Goal: Information Seeking & Learning: Compare options

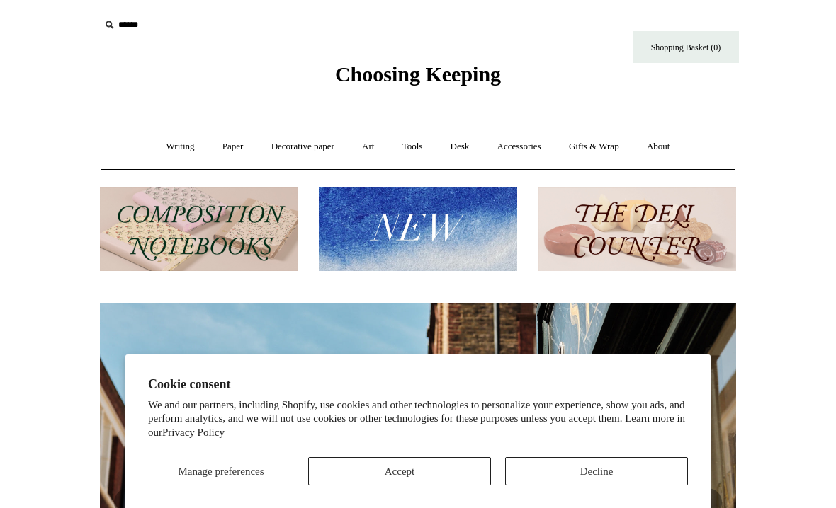
scroll to position [0, 636]
click at [414, 470] on button "Accept" at bounding box center [399, 471] width 183 height 28
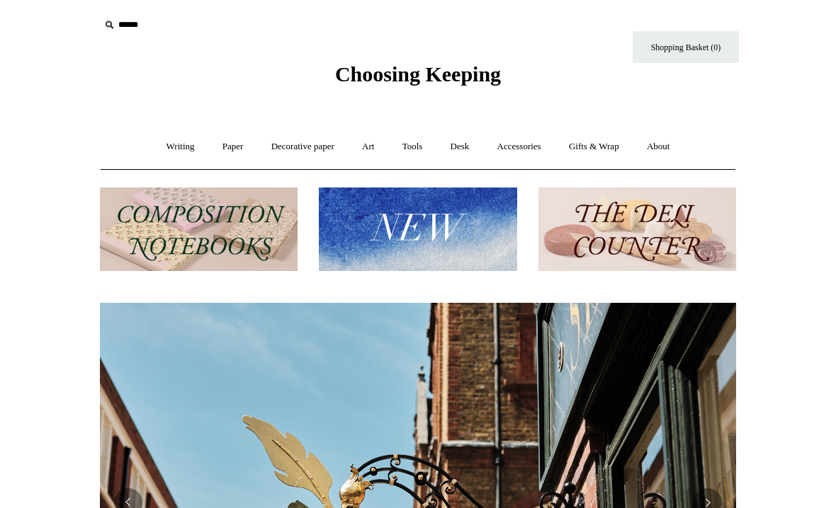
click at [175, 152] on link "Writing +" at bounding box center [181, 147] width 54 height 38
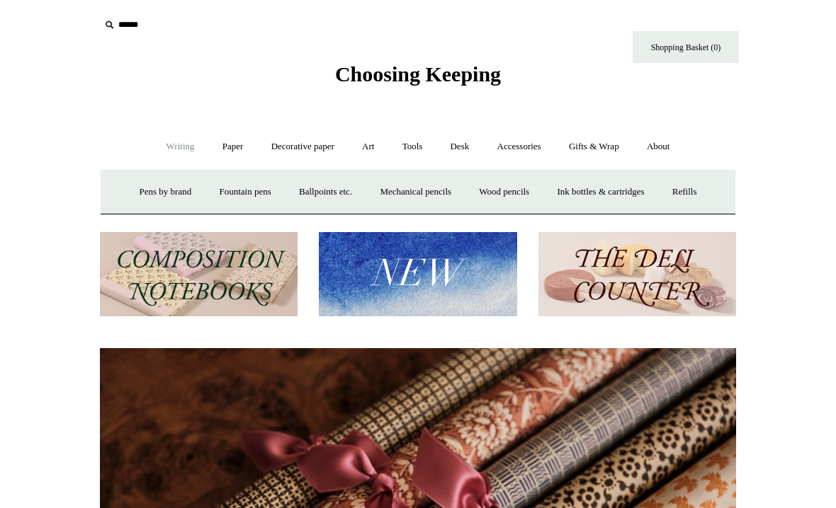
click at [149, 185] on link "Pens by brand +" at bounding box center [166, 192] width 78 height 38
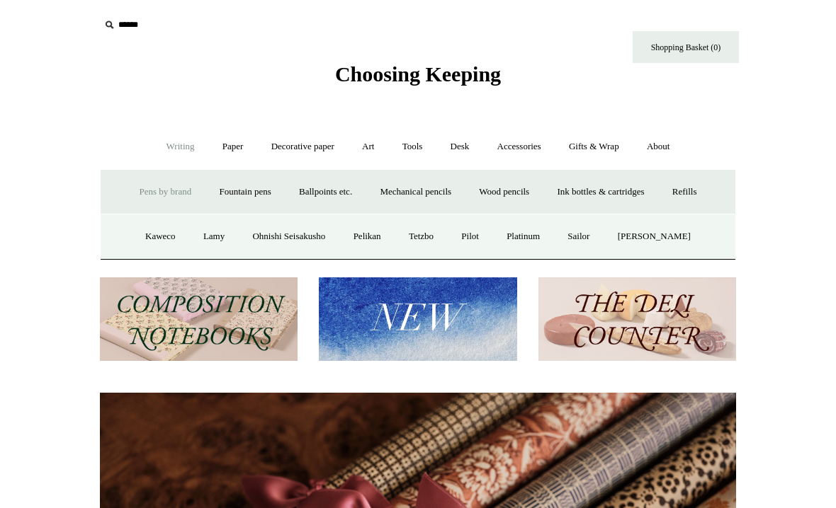
click at [157, 232] on link "Kaweco" at bounding box center [160, 237] width 56 height 38
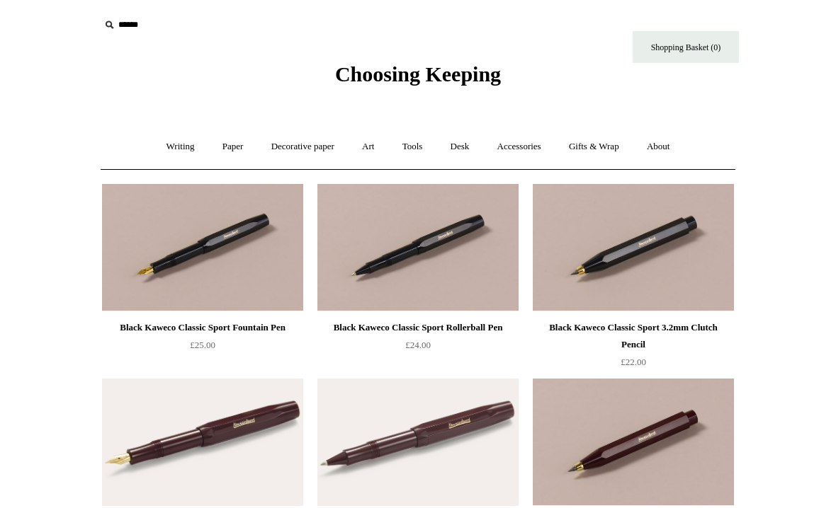
click at [173, 148] on link "Writing +" at bounding box center [181, 147] width 54 height 38
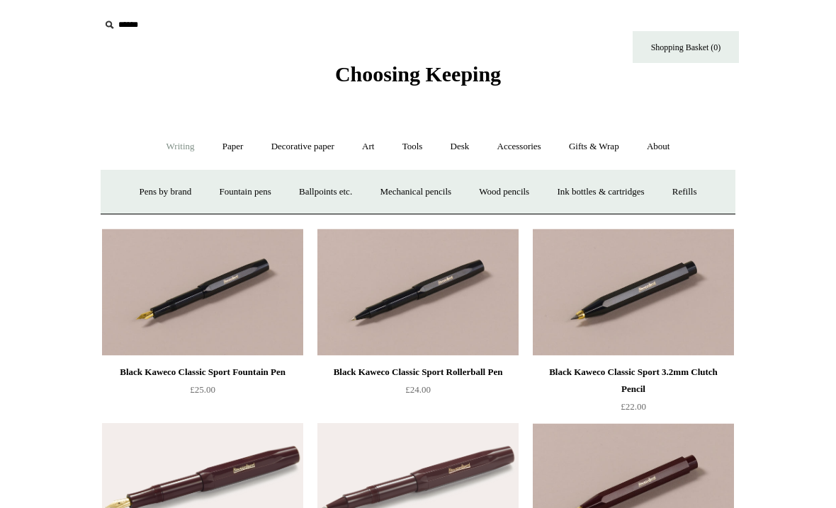
click at [157, 191] on link "Pens by brand +" at bounding box center [166, 192] width 78 height 38
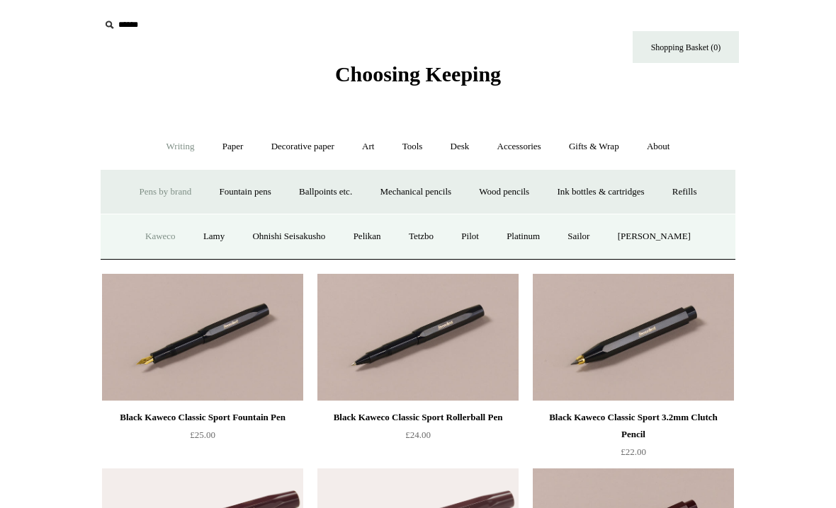
click at [482, 237] on link "Pilot" at bounding box center [469, 237] width 43 height 38
click at [477, 234] on link "Pilot" at bounding box center [469, 237] width 43 height 38
click at [285, 231] on link "Ohnishi Seisakusho" at bounding box center [288, 237] width 98 height 38
click at [432, 236] on link "Tetzbo" at bounding box center [421, 237] width 50 height 38
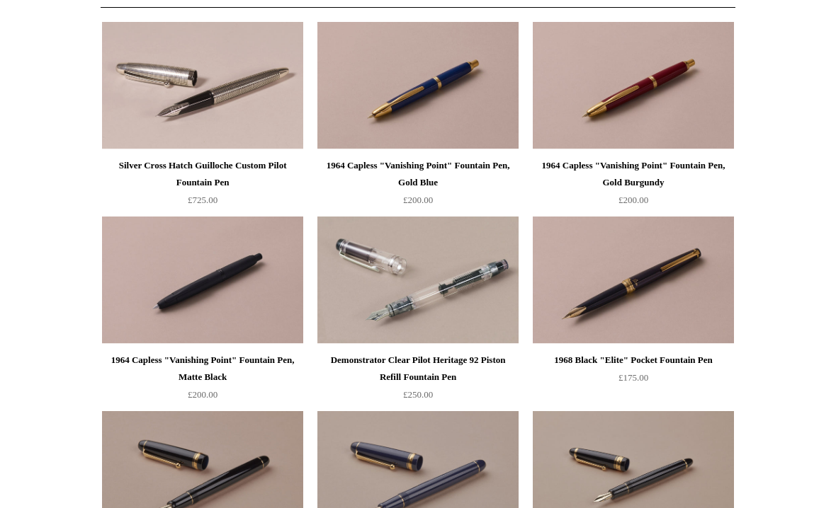
scroll to position [134, 0]
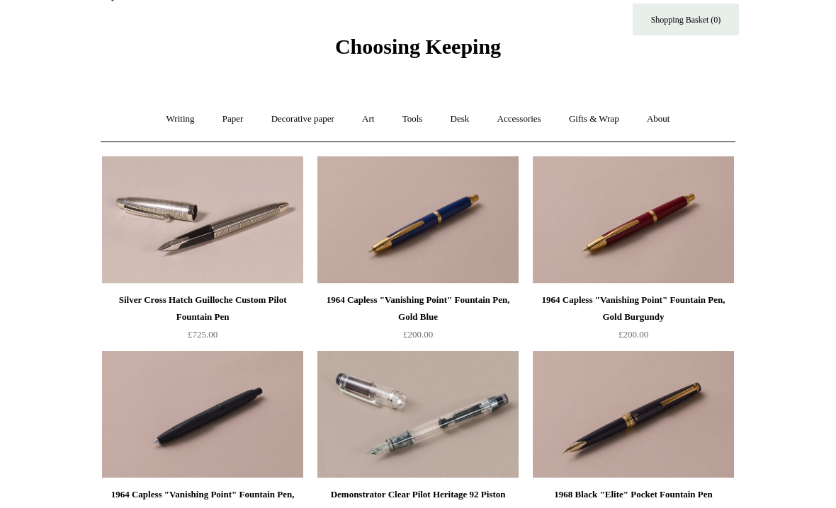
scroll to position [23, 0]
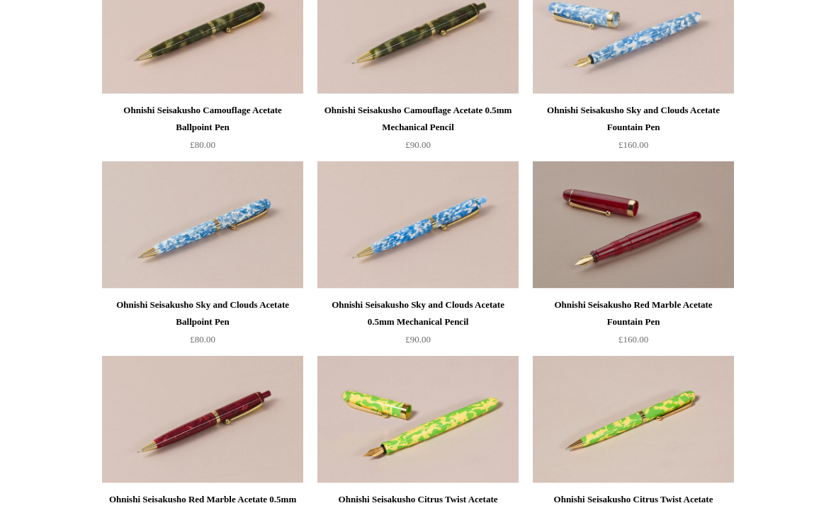
scroll to position [1171, 0]
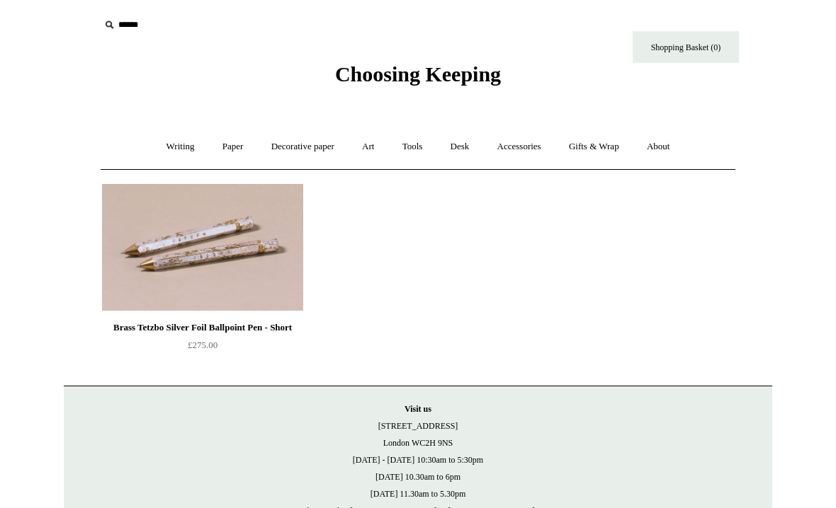
click at [170, 147] on link "Writing +" at bounding box center [181, 147] width 54 height 38
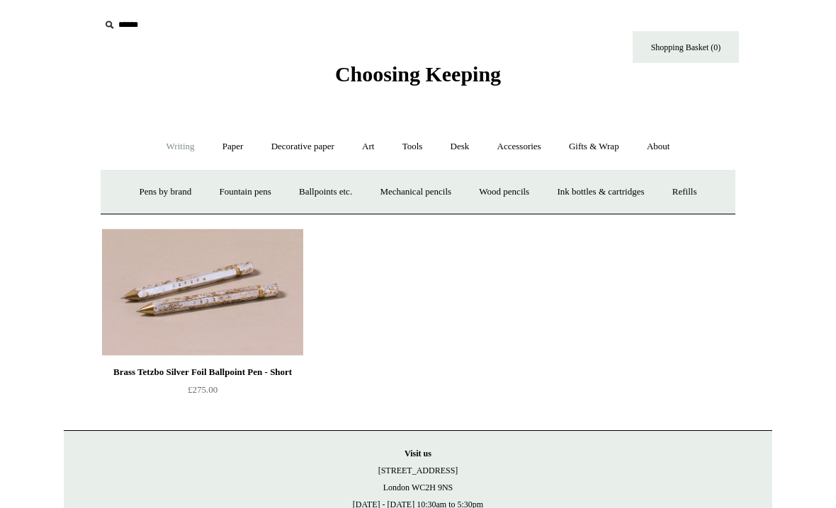
click at [153, 193] on link "Pens by brand +" at bounding box center [166, 192] width 78 height 38
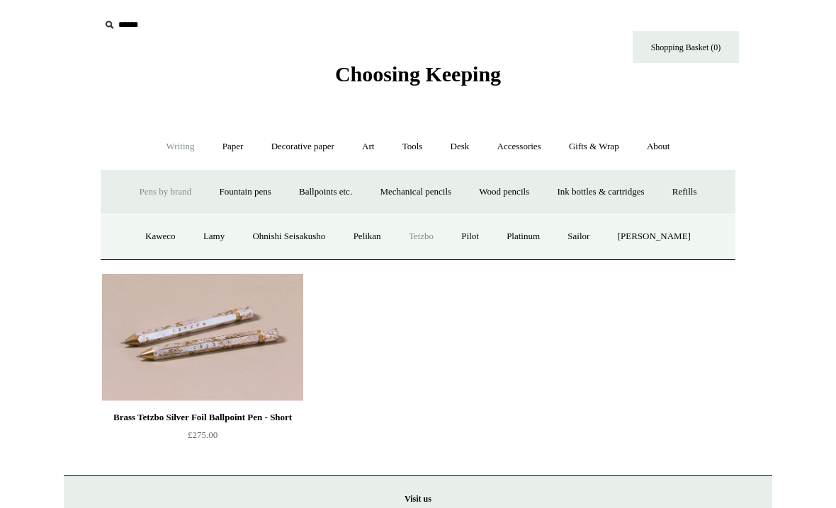
click at [673, 225] on link "[PERSON_NAME]" at bounding box center [654, 237] width 98 height 38
click at [533, 229] on link "Platinum" at bounding box center [523, 237] width 59 height 38
click at [586, 232] on link "Sailor" at bounding box center [577, 237] width 47 height 38
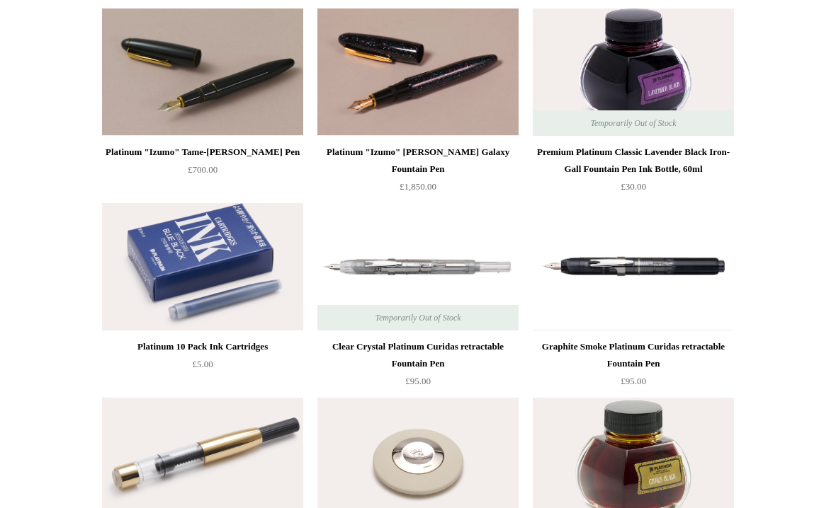
scroll to position [347, 0]
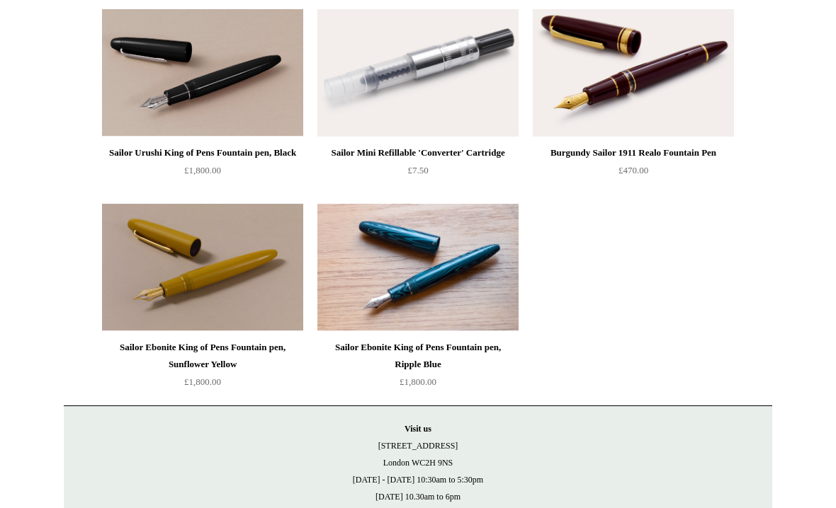
scroll to position [973, 0]
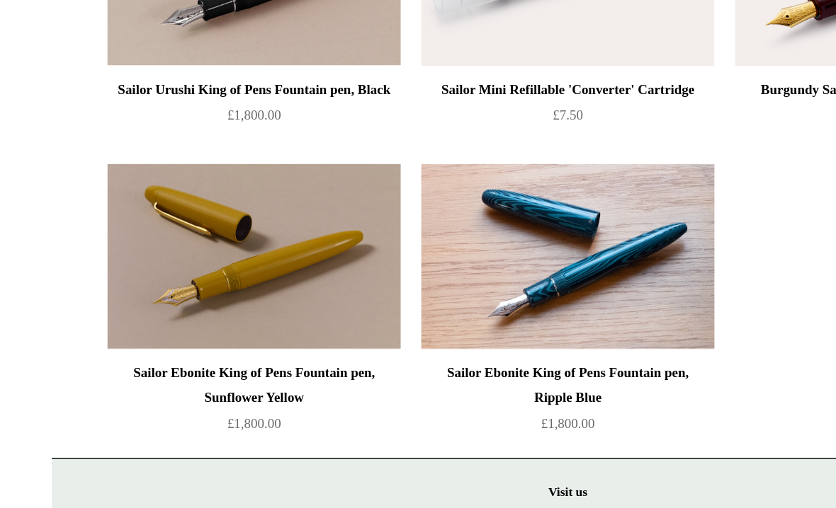
click at [375, 185] on img at bounding box center [417, 248] width 201 height 127
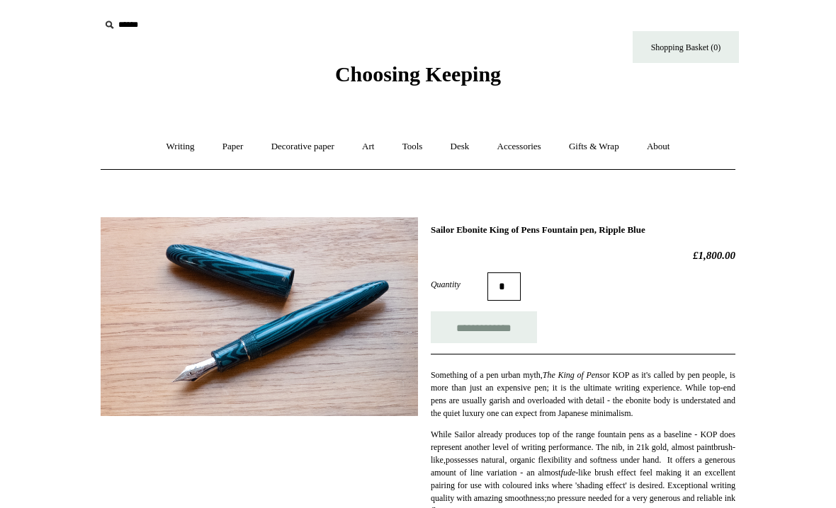
click at [170, 153] on link "Writing +" at bounding box center [181, 147] width 54 height 38
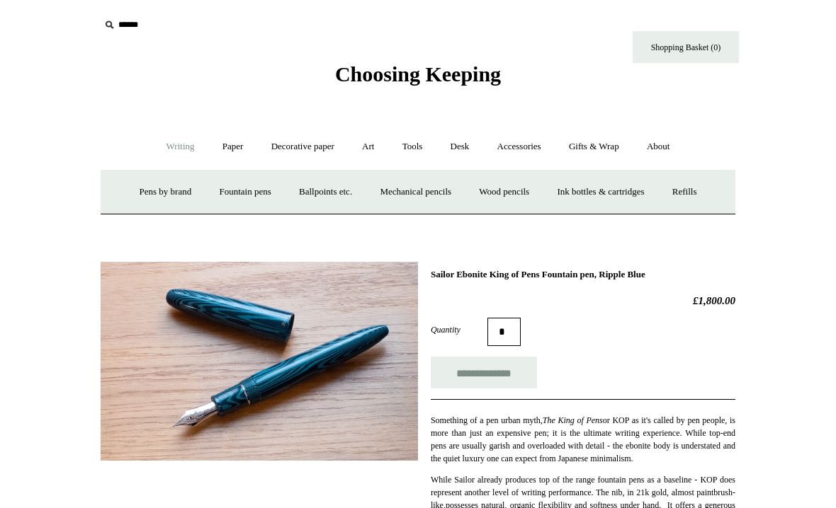
click at [225, 195] on link "Fountain pens +" at bounding box center [244, 192] width 77 height 38
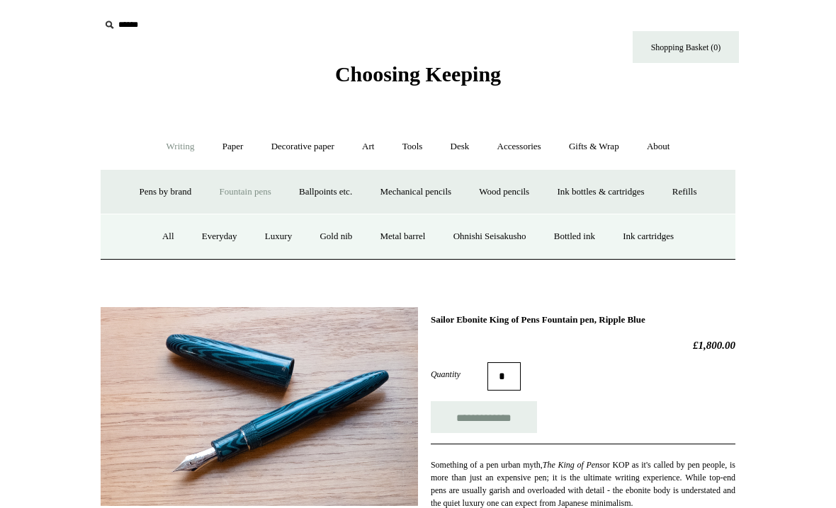
click at [266, 233] on link "Luxury" at bounding box center [278, 237] width 52 height 38
